Goal: Navigation & Orientation: Go to known website

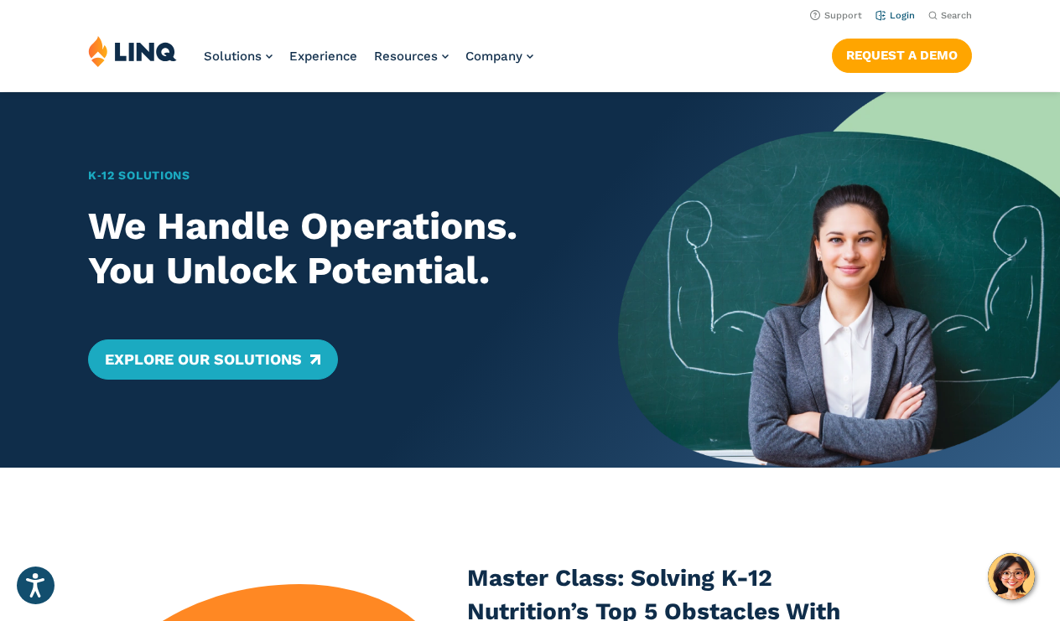
click at [900, 10] on link "Login" at bounding box center [894, 15] width 39 height 11
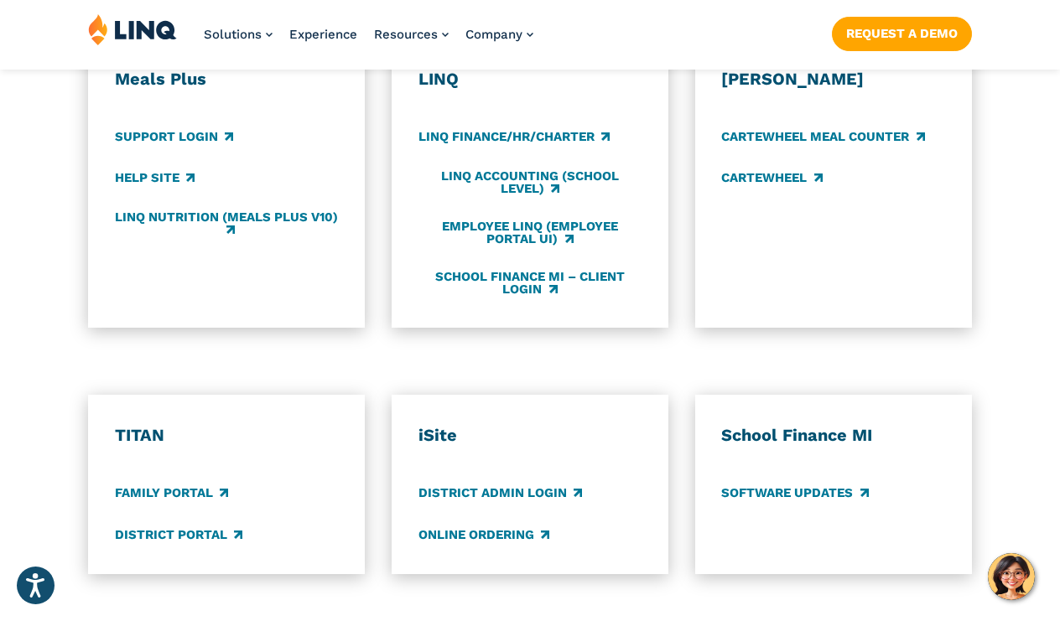
scroll to position [1011, 0]
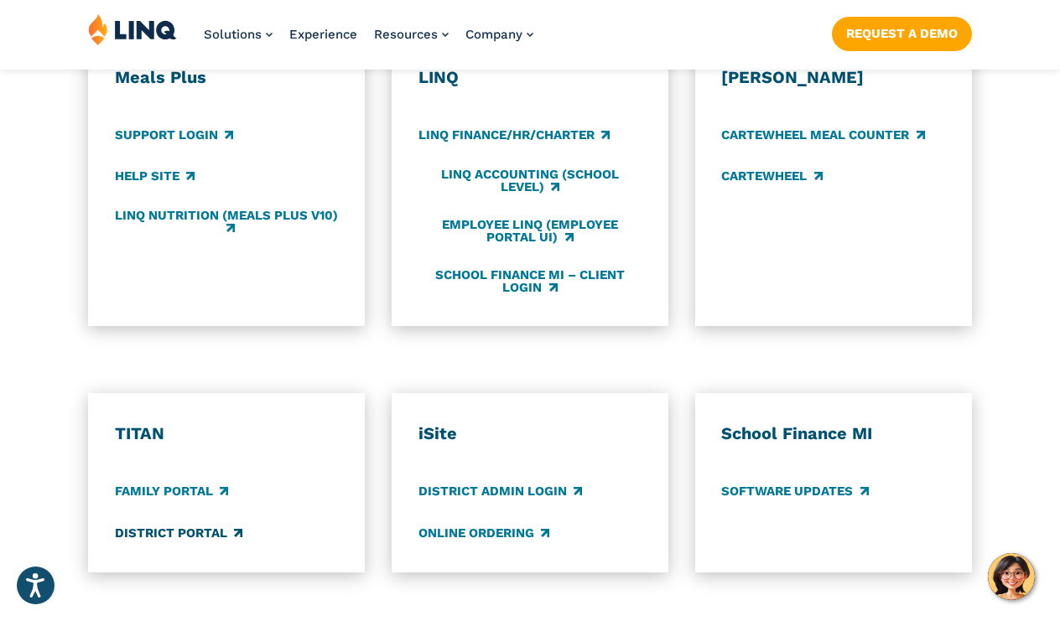
click at [198, 524] on link "District Portal" at bounding box center [178, 533] width 127 height 18
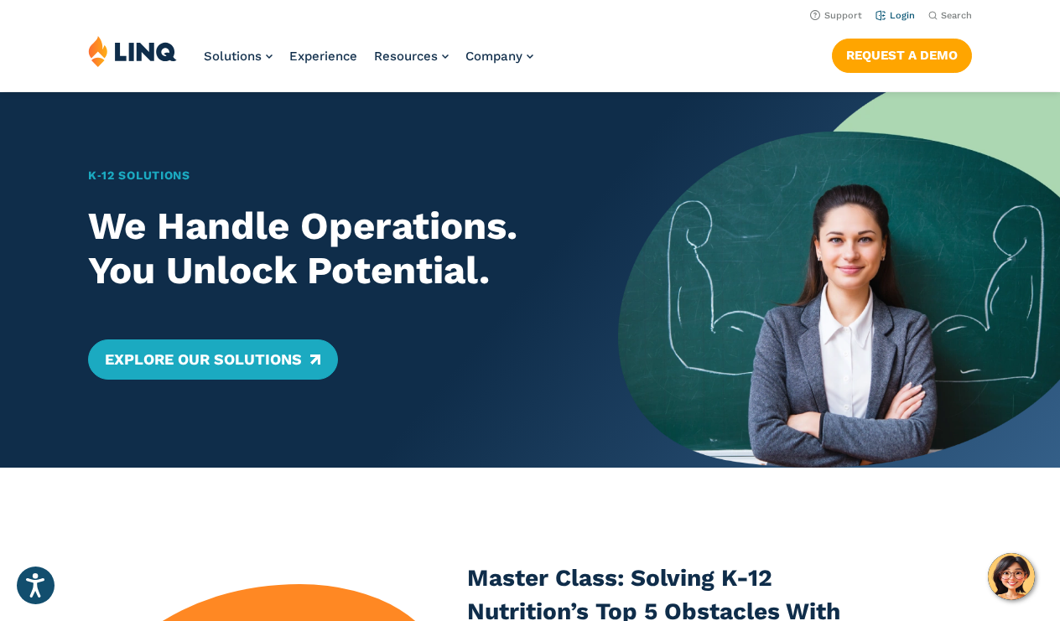
click at [900, 12] on link "Login" at bounding box center [894, 15] width 39 height 11
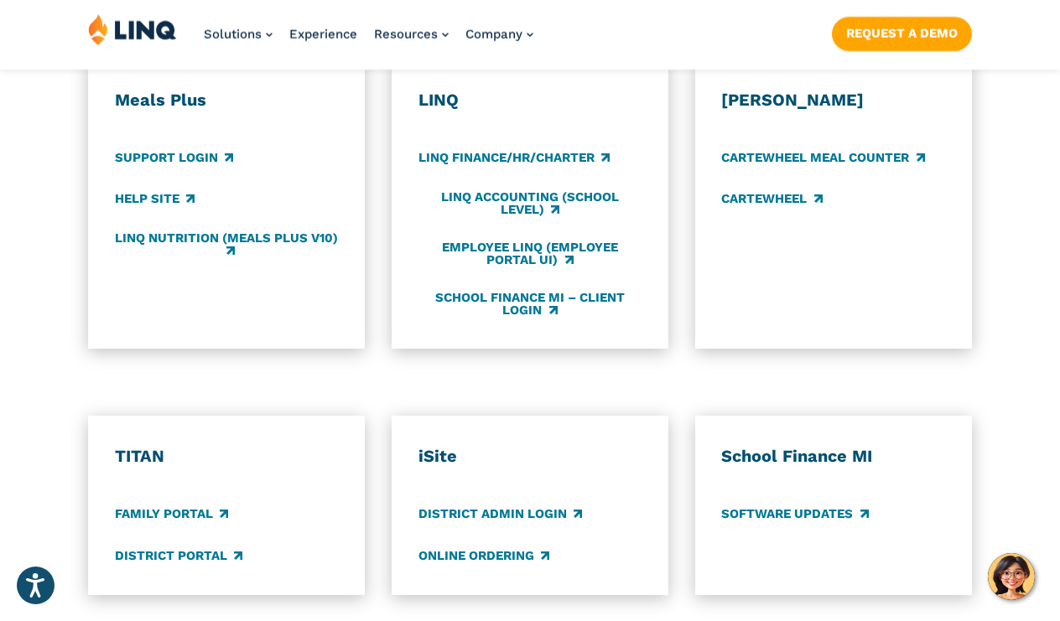
scroll to position [999, 0]
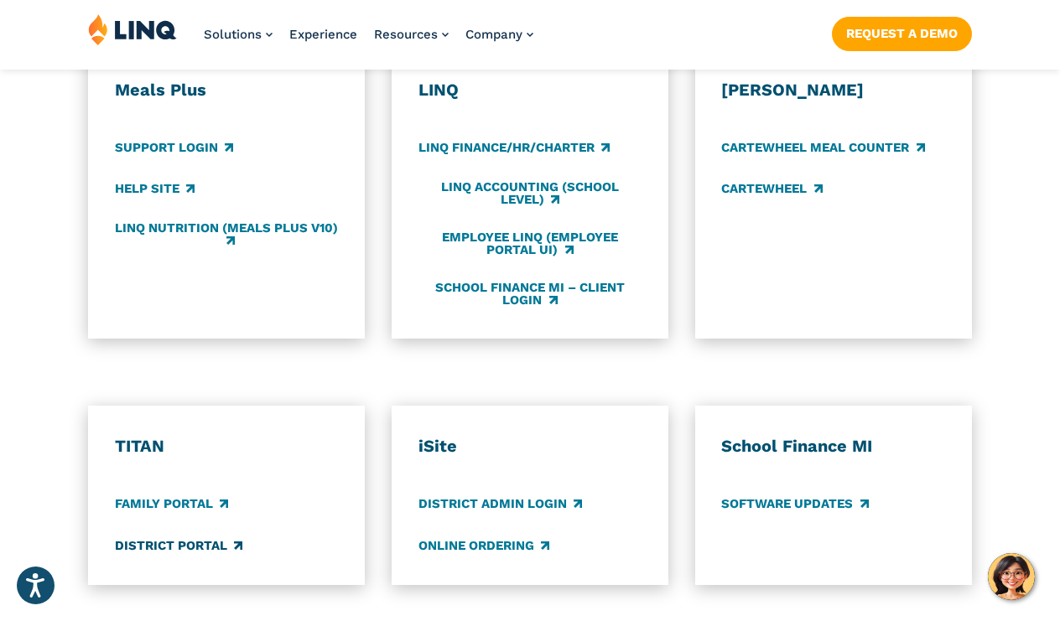
click at [199, 537] on link "District Portal" at bounding box center [178, 546] width 127 height 18
